Goal: Transaction & Acquisition: Book appointment/travel/reservation

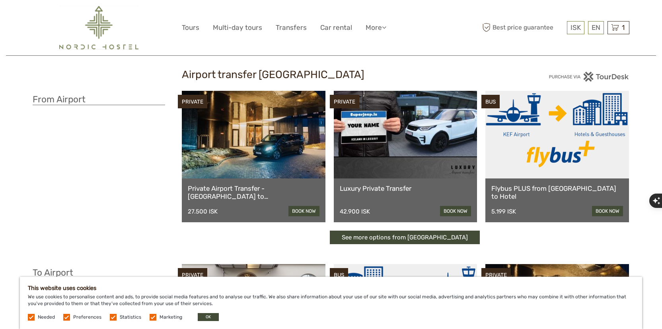
scroll to position [11, 0]
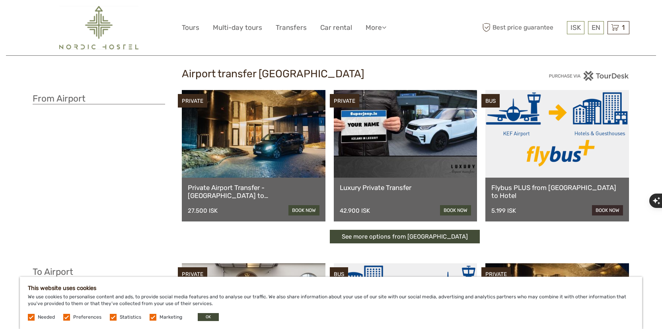
click at [598, 213] on link "book now" at bounding box center [607, 210] width 31 height 10
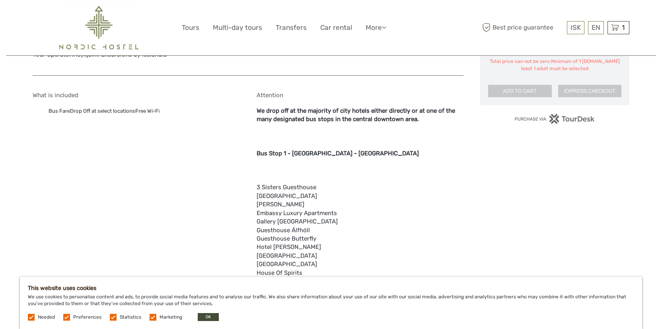
scroll to position [532, 0]
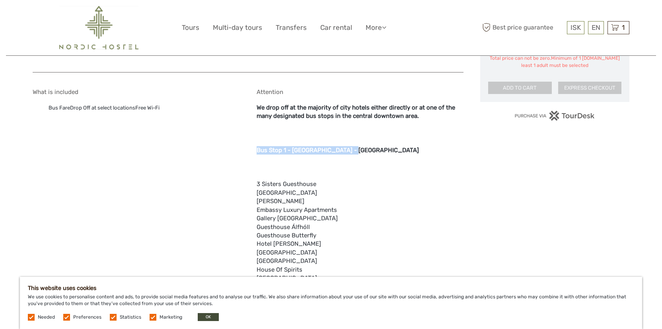
drag, startPoint x: 345, startPoint y: 150, endPoint x: 257, endPoint y: 152, distance: 88.7
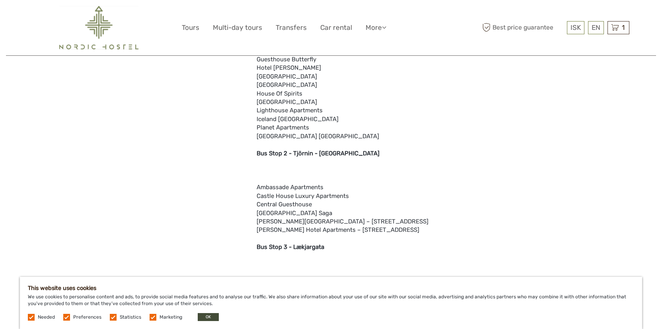
scroll to position [715, 0]
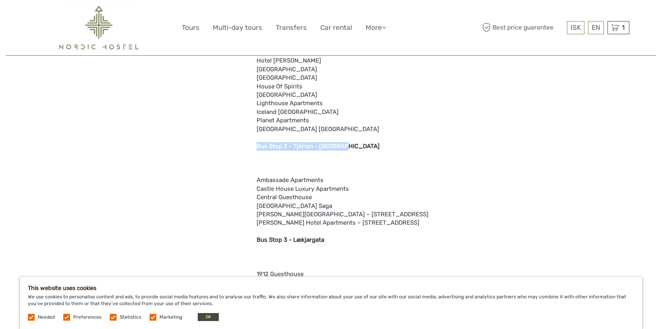
drag, startPoint x: 347, startPoint y: 146, endPoint x: 255, endPoint y: 146, distance: 92.3
copy b "Bus Stop 2 - Tjörnin - The Pond"
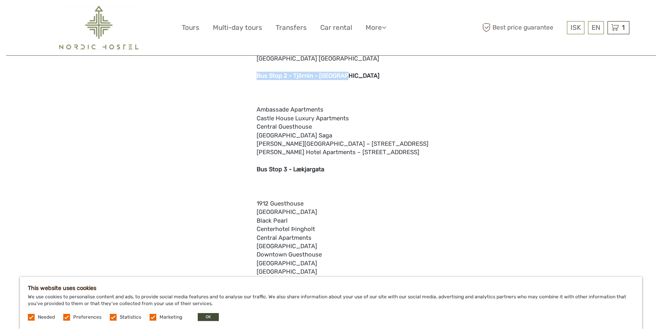
scroll to position [828, 0]
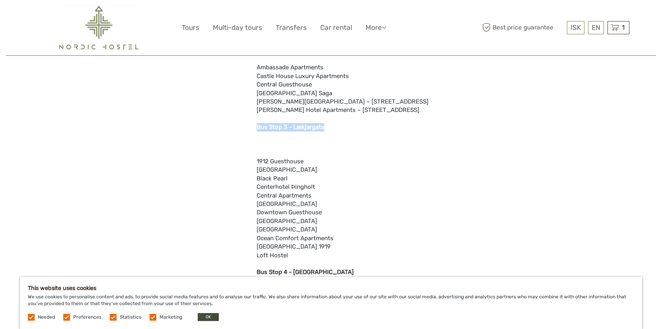
drag, startPoint x: 327, startPoint y: 125, endPoint x: 255, endPoint y: 126, distance: 72.0
copy b "Bus Stop 3 - Lækjargata"
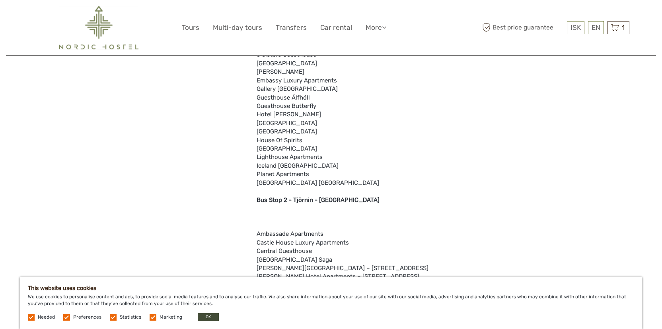
scroll to position [595, 0]
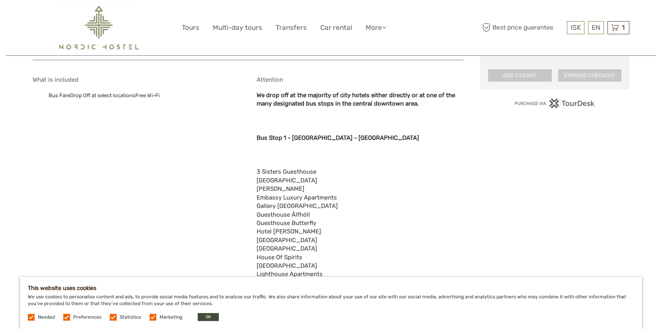
scroll to position [559, 0]
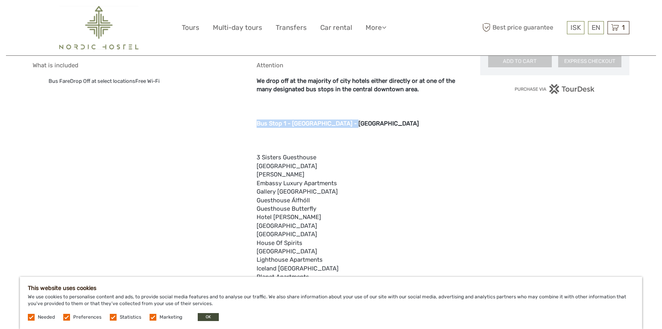
drag, startPoint x: 350, startPoint y: 125, endPoint x: 252, endPoint y: 121, distance: 98.0
copy b "Bus Stop 1 - Ráðhúsið - City Hall"
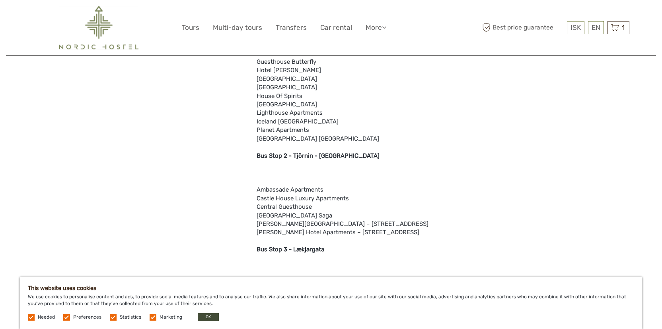
scroll to position [706, 0]
drag, startPoint x: 359, startPoint y: 156, endPoint x: 256, endPoint y: 153, distance: 103.1
copy b "Bus Stop 2 - Tjörnin - The Pond"
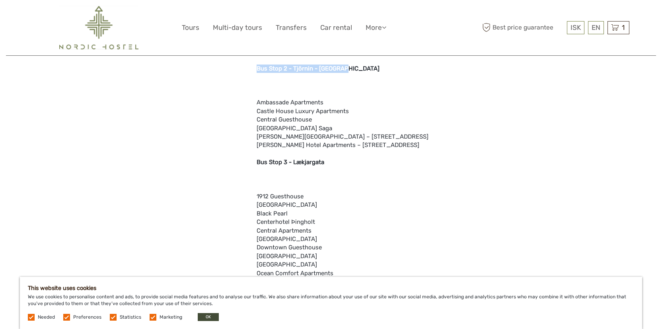
scroll to position [797, 0]
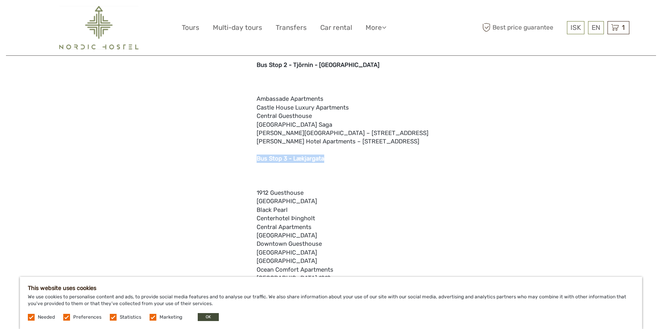
drag, startPoint x: 330, startPoint y: 158, endPoint x: 253, endPoint y: 156, distance: 77.6
copy b "Bus Stop 3 - Lækjargata"
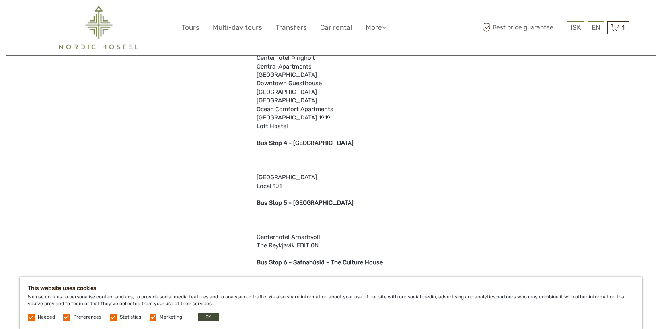
scroll to position [958, 0]
drag, startPoint x: 349, startPoint y: 144, endPoint x: 257, endPoint y: 143, distance: 91.5
copy b "Bus Stop 4 - Miðbakki Harbour"
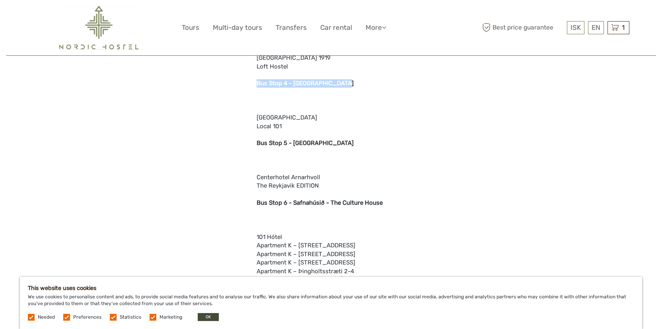
scroll to position [1016, 0]
drag, startPoint x: 315, startPoint y: 143, endPoint x: 256, endPoint y: 143, distance: 59.3
copy b "Bus Stop 5 - Harpa"
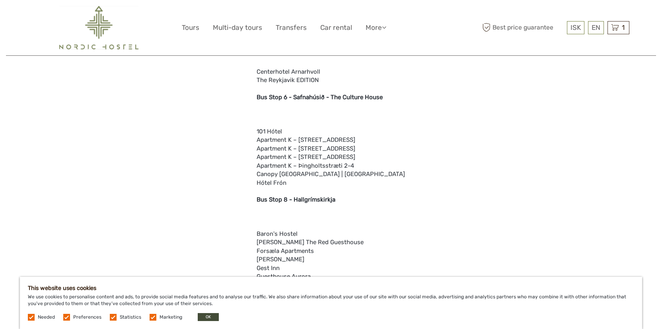
scroll to position [1123, 0]
drag, startPoint x: 395, startPoint y: 96, endPoint x: 257, endPoint y: 93, distance: 138.5
copy b "Bus Stop 6 - Safnahúsið - The Culture House"
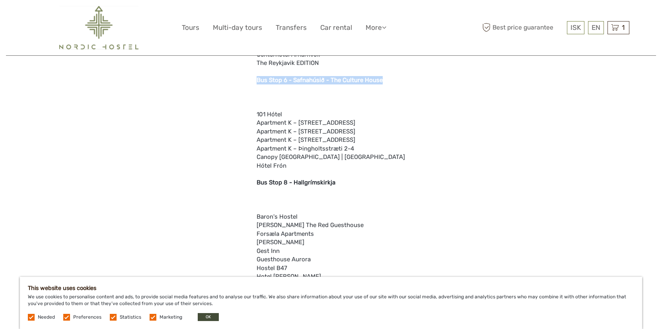
scroll to position [1139, 0]
drag, startPoint x: 338, startPoint y: 182, endPoint x: 257, endPoint y: 182, distance: 81.2
copy b "Bus Stop 8 - Hallgrímskirkja"
click at [315, 183] on b "Bus Stop 8 - Hallgrímskirkja" at bounding box center [296, 181] width 79 height 7
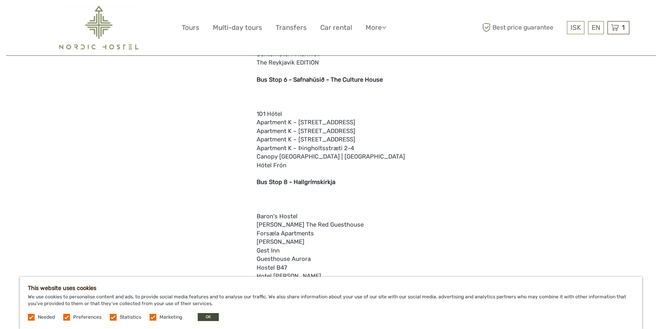
click at [316, 181] on b "Bus Stop 8 - Hallgrímskirkja" at bounding box center [296, 181] width 79 height 7
copy b "Hallgrímskirkja"
click at [333, 183] on b "Bus Stop 8 - Hallgrímskirkja" at bounding box center [296, 181] width 79 height 7
drag, startPoint x: 345, startPoint y: 183, endPoint x: 251, endPoint y: 185, distance: 93.9
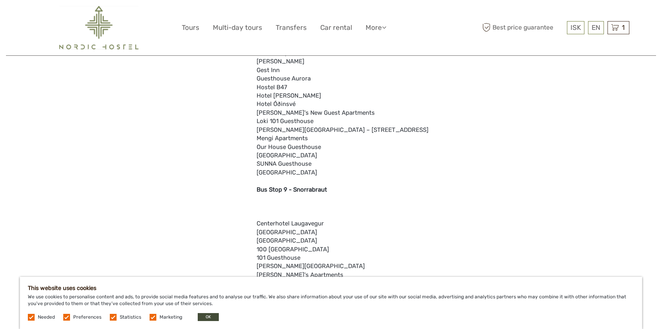
scroll to position [1324, 0]
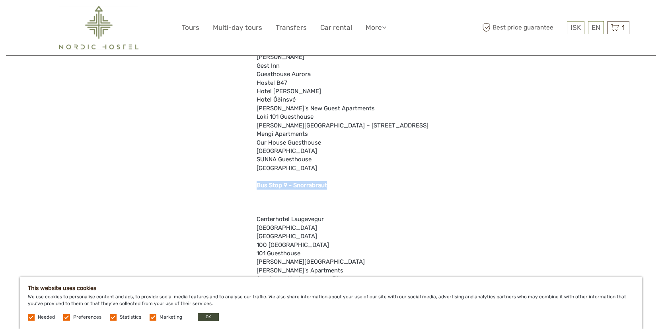
drag, startPoint x: 330, startPoint y: 185, endPoint x: 255, endPoint y: 183, distance: 74.8
click at [255, 183] on div "What is included Bus FareDrop Off at select locationsFree Wi-Fi Attention We dr…" at bounding box center [248, 323] width 431 height 2068
